Goal: Answer question/provide support: Share knowledge or assist other users

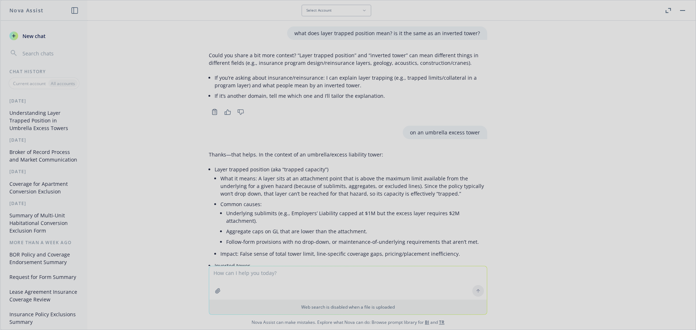
scroll to position [1000, 0]
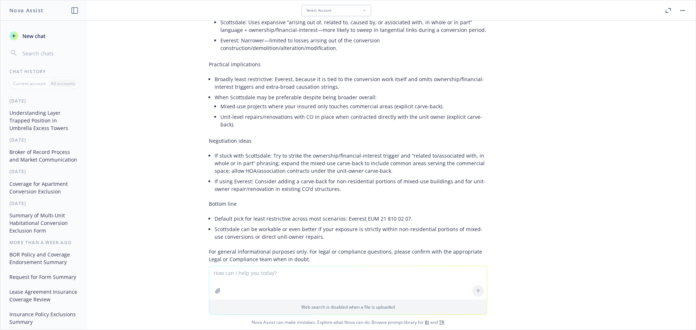
click at [250, 277] on textarea at bounding box center [348, 282] width 278 height 33
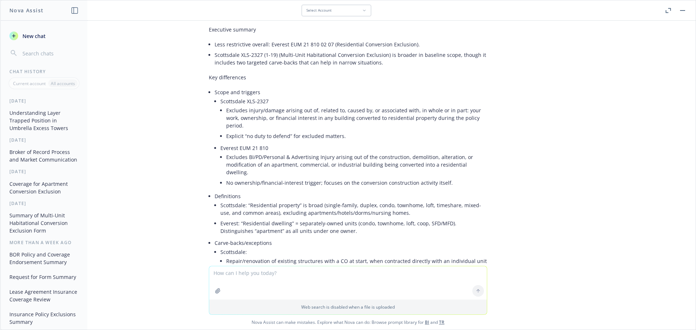
scroll to position [529, 0]
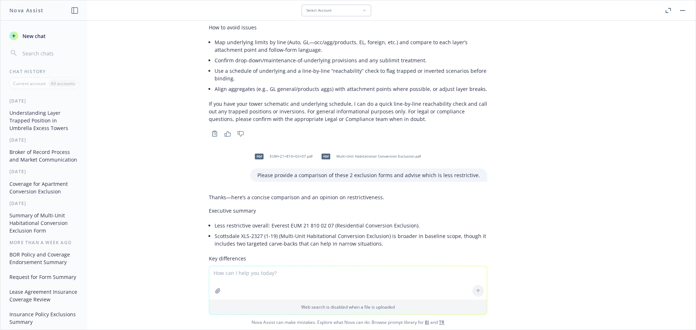
click at [268, 274] on textarea at bounding box center [348, 282] width 278 height 33
click at [267, 274] on textarea "can you suggest a blurb to say that quoted premium may not be final" at bounding box center [348, 283] width 278 height 34
click at [278, 274] on textarea "can you suggest a blurb to a client to say that a quoted premium may not be fin…" at bounding box center [348, 283] width 278 height 34
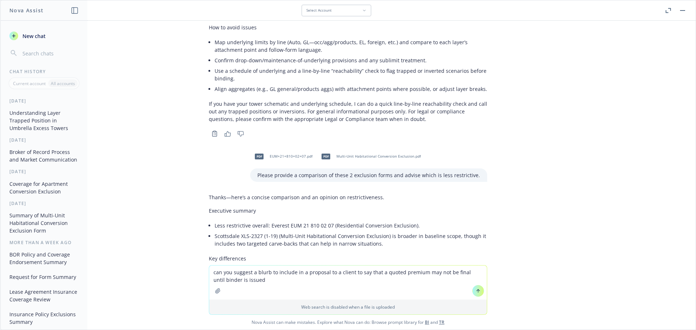
type textarea "can you suggest a blurb to include in a proposal to a client to say that a quot…"
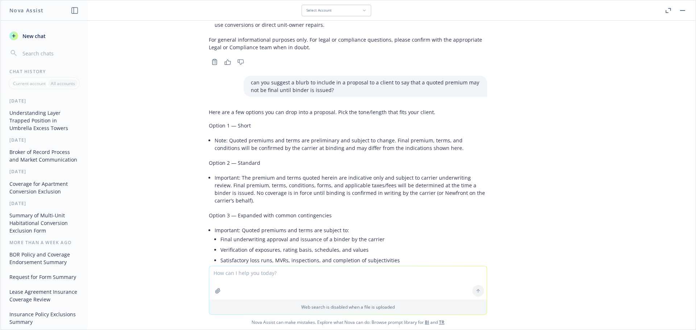
scroll to position [1211, 0]
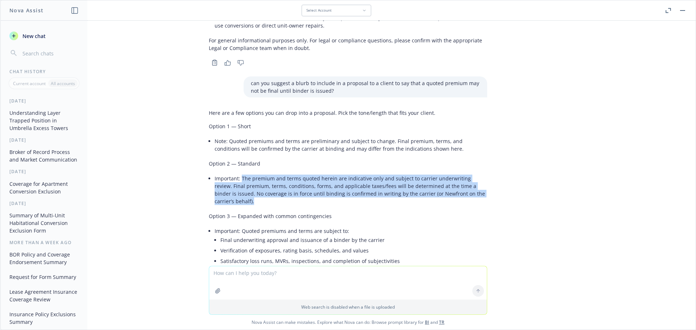
drag, startPoint x: 229, startPoint y: 173, endPoint x: 236, endPoint y: 148, distance: 25.5
click at [236, 173] on li "Important: The premium and terms quoted herein are indicative only and subject …" at bounding box center [351, 189] width 273 height 33
copy li "The premium and terms quoted herein are indicative only and subject to carrier …"
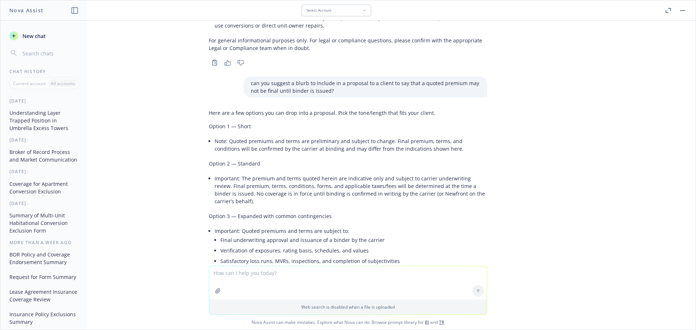
click at [359, 125] on div "Here are a few options you can drop into a proposal. Pick the tone/length that …" at bounding box center [348, 222] width 278 height 232
